Goal: Complete application form

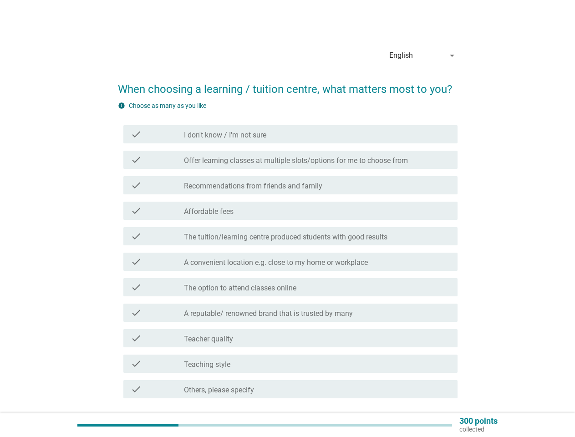
click at [288, 236] on label "The tuition/learning centre produced students with good results" at bounding box center [286, 237] width 204 height 9
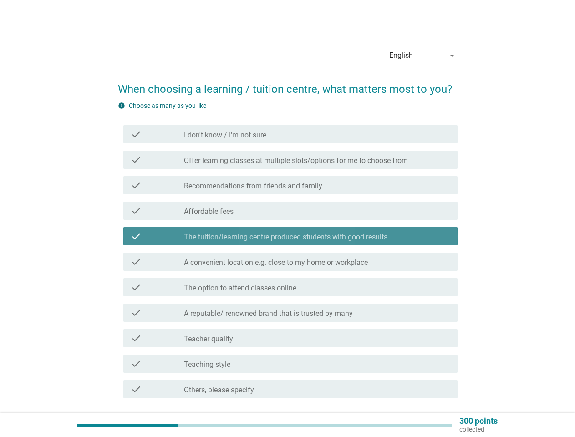
click at [424, 56] on div "English" at bounding box center [417, 55] width 56 height 15
click at [288, 251] on div "check check_box_outline_blank A convenient location e.g. close to my home or wo…" at bounding box center [288, 262] width 340 height 26
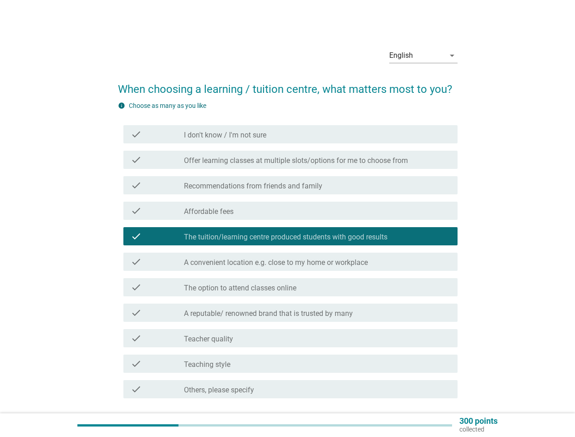
click at [291, 134] on div "check_box_outline_blank I don't know / I'm not sure" at bounding box center [317, 134] width 266 height 11
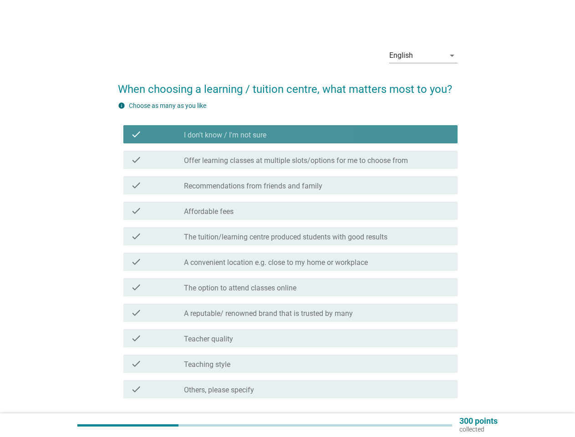
click at [291, 134] on div "check_box_outline_blank I don't know / I'm not sure" at bounding box center [317, 134] width 266 height 11
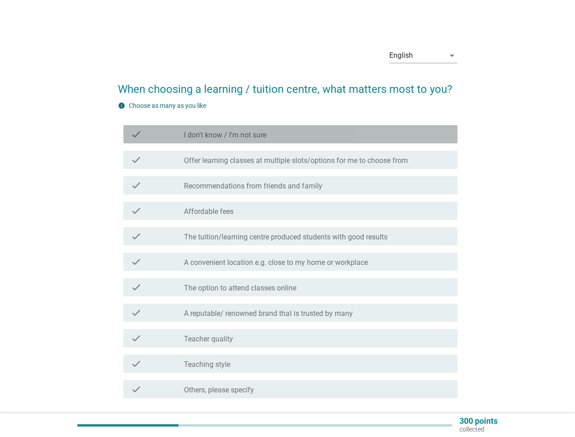
click at [225, 135] on label "I don't know / I'm not sure" at bounding box center [225, 135] width 82 height 9
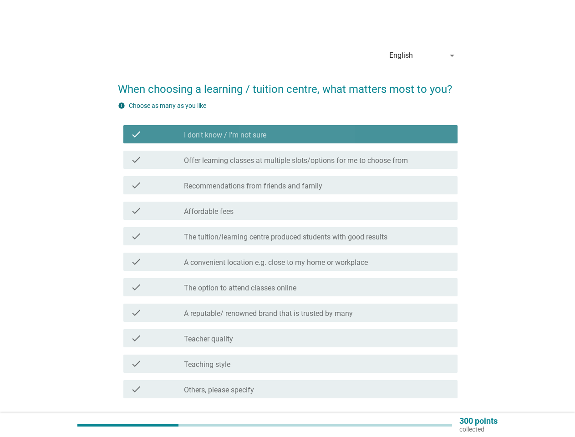
click at [225, 135] on label "I don't know / I'm not sure" at bounding box center [225, 135] width 82 height 9
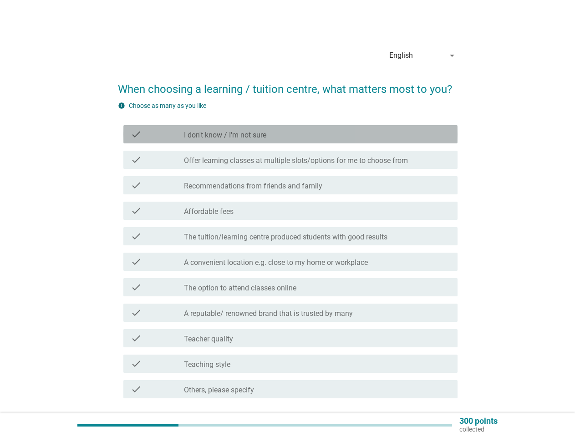
click at [291, 160] on label "Offer learning classes at multiple slots/options for me to choose from" at bounding box center [296, 160] width 224 height 9
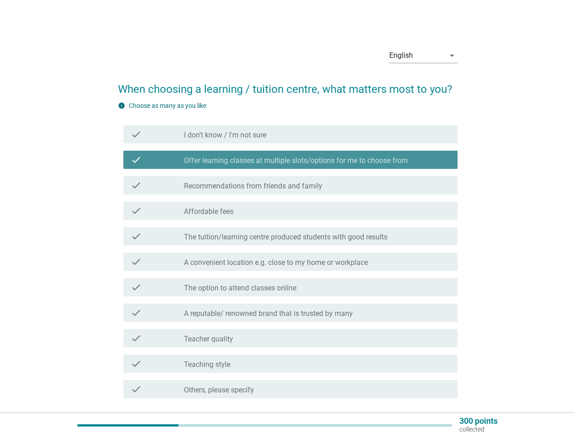
click at [291, 160] on label "Offer learning classes at multiple slots/options for me to choose from" at bounding box center [296, 160] width 224 height 9
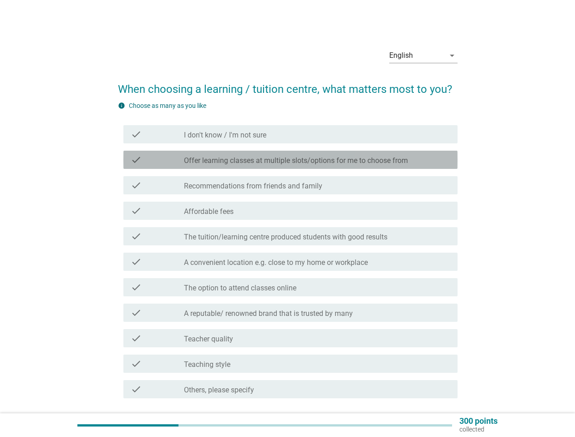
click at [296, 161] on label "Offer learning classes at multiple slots/options for me to choose from" at bounding box center [296, 160] width 224 height 9
